Goal: Navigation & Orientation: Find specific page/section

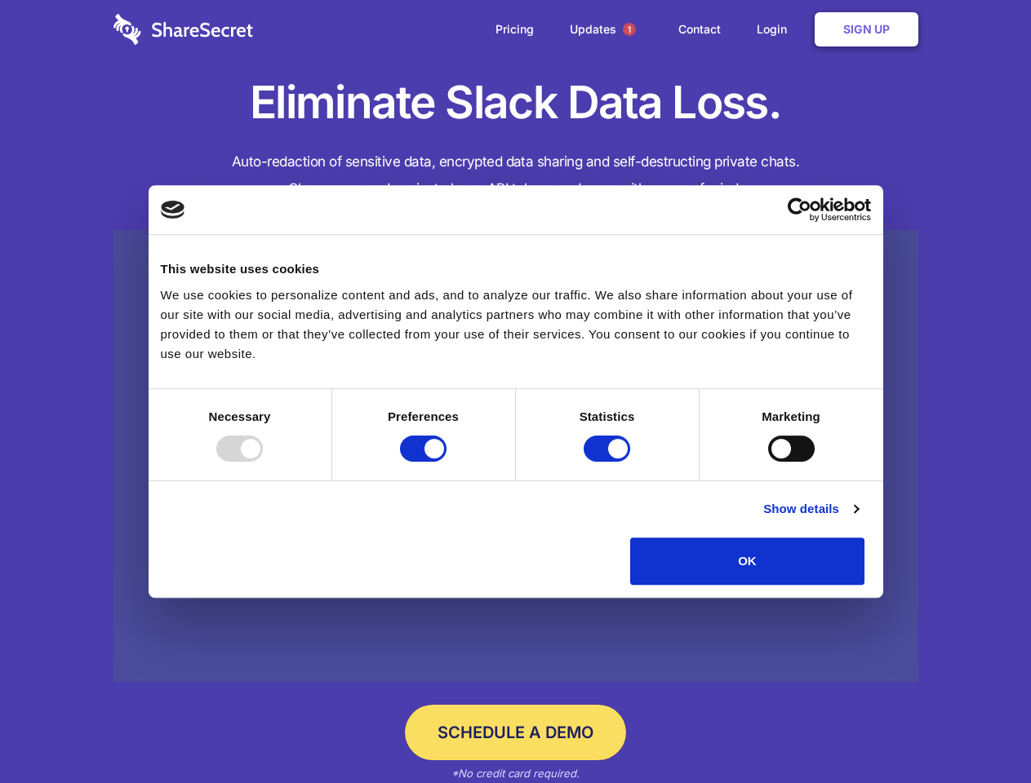
click at [263, 462] on div at bounding box center [239, 449] width 47 height 26
click at [446, 462] on input "Preferences" at bounding box center [423, 449] width 47 height 26
checkbox input "false"
click at [609, 462] on input "Statistics" at bounding box center [606, 449] width 47 height 26
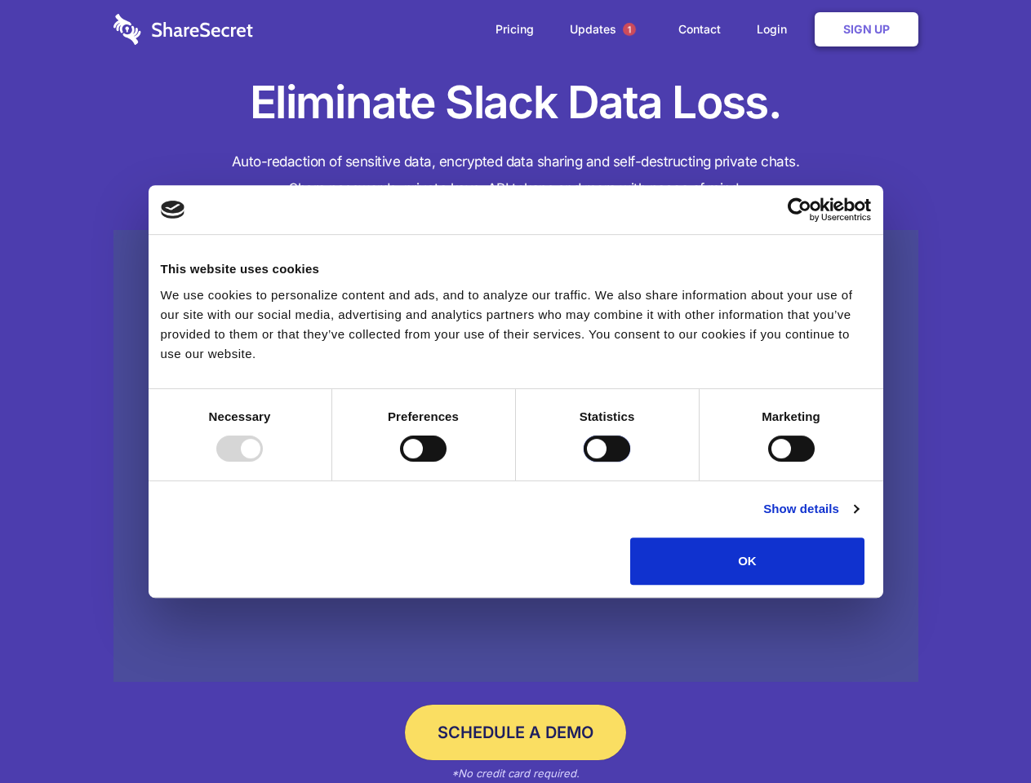
checkbox input "false"
click at [768, 462] on input "Marketing" at bounding box center [791, 449] width 47 height 26
checkbox input "true"
click at [858, 519] on link "Show details" at bounding box center [810, 509] width 95 height 20
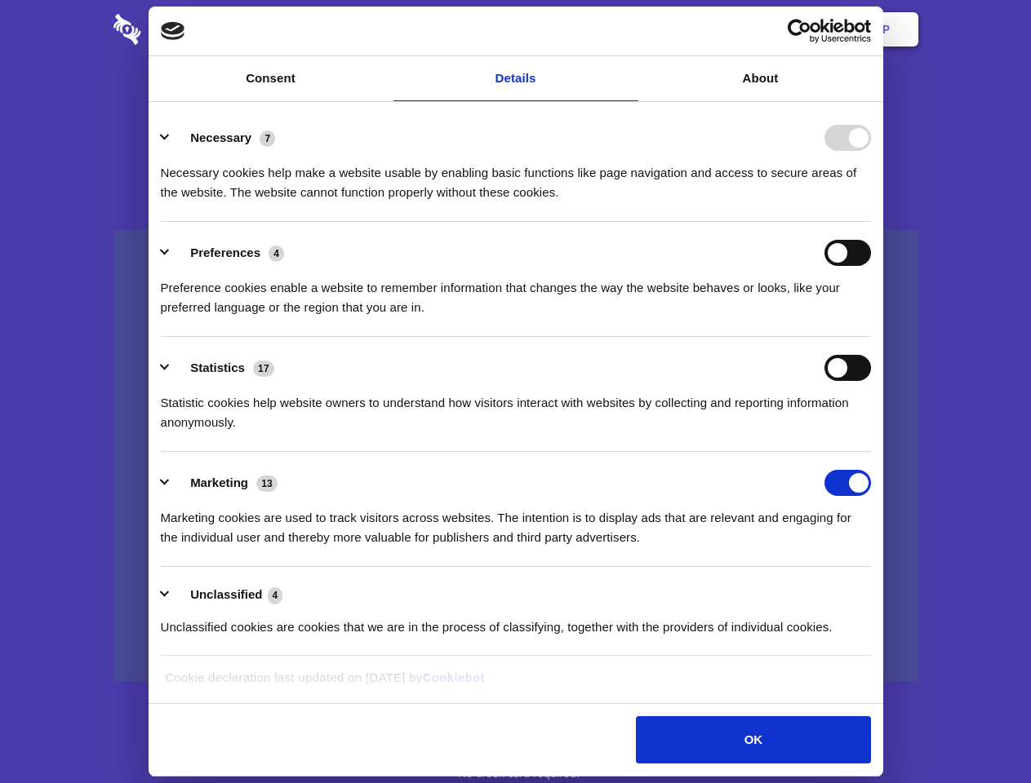
click at [871, 317] on div "Preference cookies enable a website to remember information that changes the wa…" at bounding box center [516, 291] width 710 height 51
click at [628, 29] on span "1" at bounding box center [629, 29] width 13 height 13
